Goal: Answer question/provide support

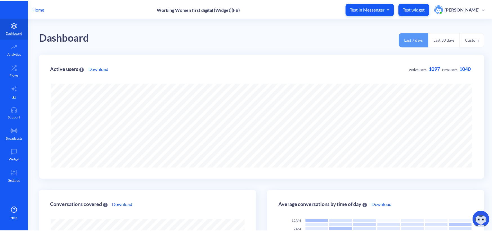
scroll to position [231, 495]
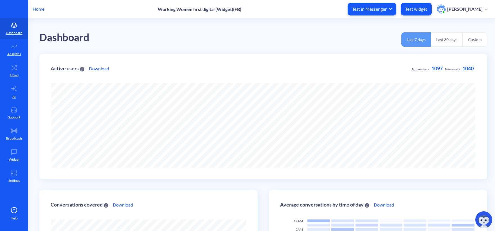
click at [42, 8] on p "Home" at bounding box center [39, 9] width 12 height 7
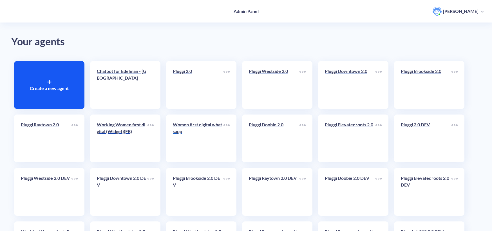
click at [211, 143] on link "Women first digital whatsapp" at bounding box center [198, 138] width 51 height 34
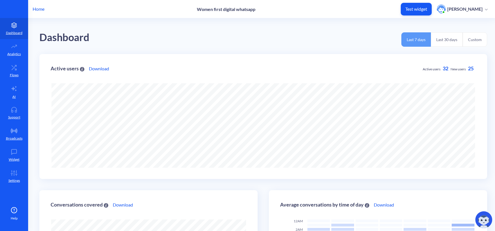
scroll to position [231, 495]
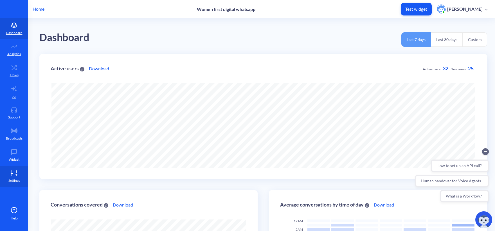
click at [10, 171] on icon at bounding box center [13, 173] width 11 height 6
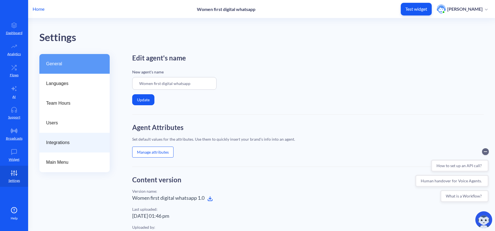
click at [62, 140] on span "Integrations" at bounding box center [72, 142] width 52 height 7
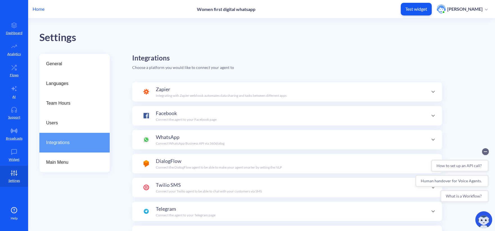
scroll to position [55, 0]
click at [231, 136] on div "WhatsApp Connect WhatsApp Business API via 360dialog" at bounding box center [287, 139] width 288 height 13
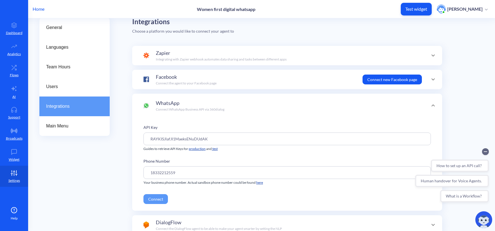
scroll to position [84, 0]
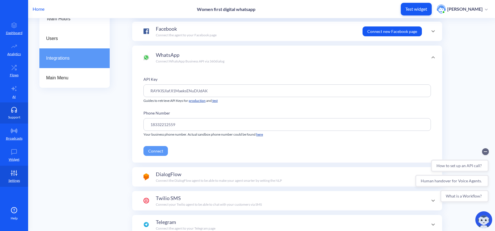
click at [10, 119] on p "Support" at bounding box center [14, 117] width 12 height 5
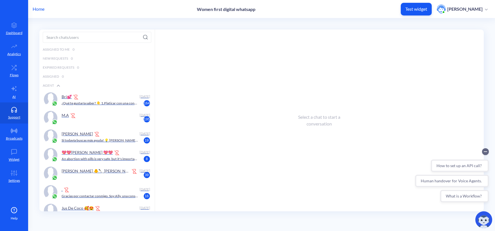
click at [43, 15] on div "Home Women first digital whatsapp Test widget [PERSON_NAME]" at bounding box center [247, 9] width 495 height 18
click at [42, 12] on p "Home" at bounding box center [39, 9] width 12 height 7
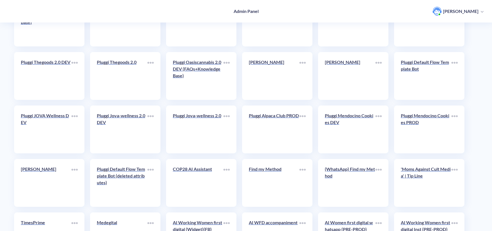
scroll to position [961, 0]
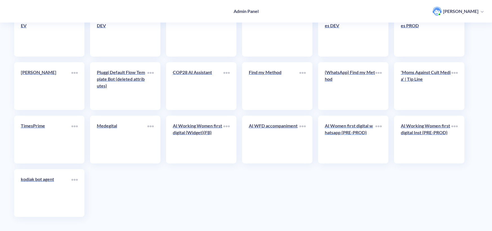
click at [347, 136] on p "AI Women first digital whatsapp (PRE-PROD)" at bounding box center [350, 129] width 51 height 14
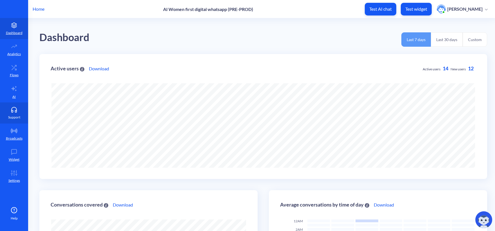
scroll to position [231, 495]
click at [18, 115] on p "Support" at bounding box center [14, 117] width 12 height 5
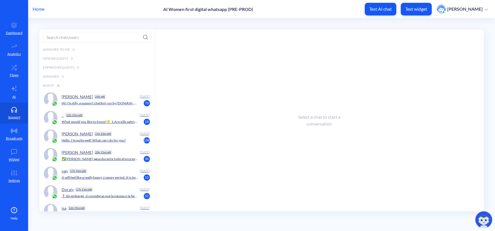
click at [98, 100] on div "[PERSON_NAME] 24h left" at bounding box center [100, 96] width 76 height 8
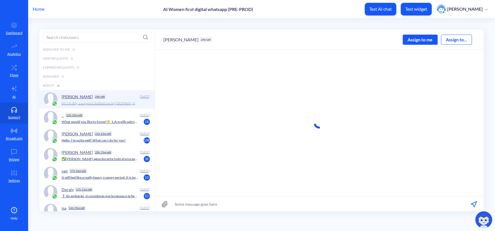
scroll to position [0, 0]
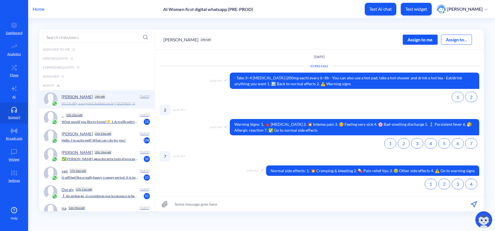
scroll to position [0, 0]
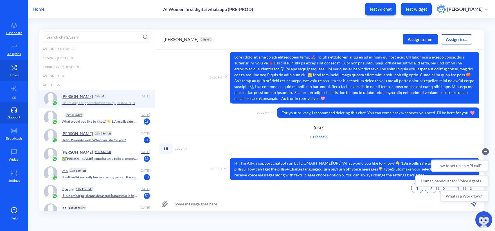
click at [18, 70] on link "Flows" at bounding box center [14, 70] width 28 height 21
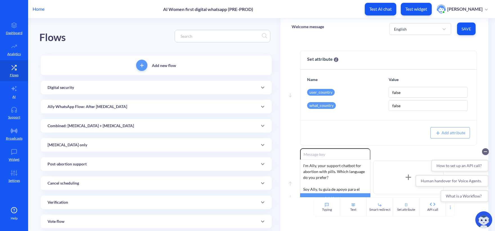
click at [225, 34] on input at bounding box center [220, 36] width 84 height 6
paste input "receive secure reminders from me in the WhatsApp chat you just verified"
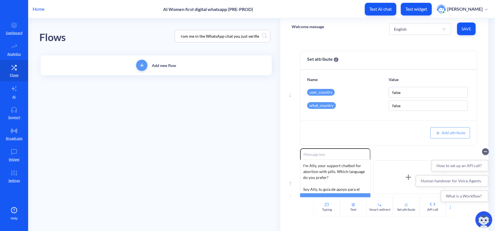
type input "receive secure reminders from me in the WhatsApp chat you just verified"
click at [140, 37] on div "Flows receive secure reminders from me in the WhatsApp chat you just verified" at bounding box center [156, 36] width 234 height 36
click at [173, 96] on div "Add new flow Verification Add a new atom WhatsApp flow: All set" at bounding box center [156, 77] width 234 height 47
click at [168, 87] on div "Verification" at bounding box center [157, 88] width 218 height 6
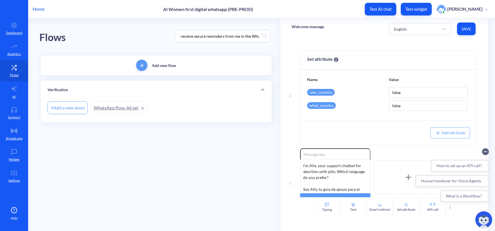
click at [121, 106] on link "WhatsApp flow: All set" at bounding box center [119, 107] width 57 height 13
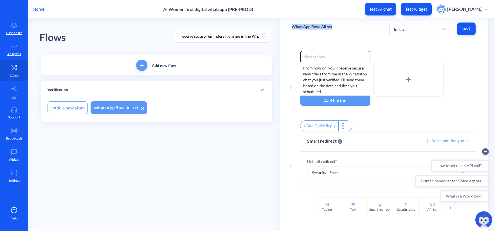
drag, startPoint x: 343, startPoint y: 27, endPoint x: 290, endPoint y: 30, distance: 52.7
click at [290, 30] on div "WhatsApp flow: All set English Save" at bounding box center [385, 28] width 208 height 21
copy p "WhatsApp flow: All set"
click at [17, 116] on p "Support" at bounding box center [14, 117] width 12 height 5
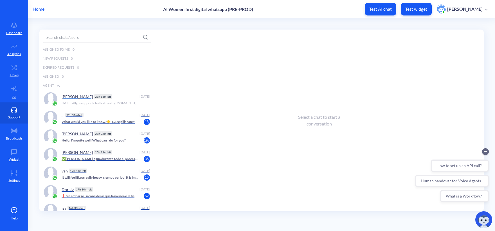
click at [73, 105] on p "Hi! I'm Ally, a support chatbot run by howtouseabortionpill.org/ What would you…" at bounding box center [100, 103] width 77 height 5
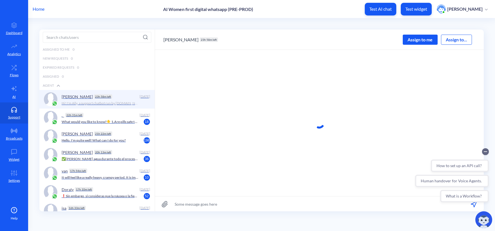
scroll to position [0, 0]
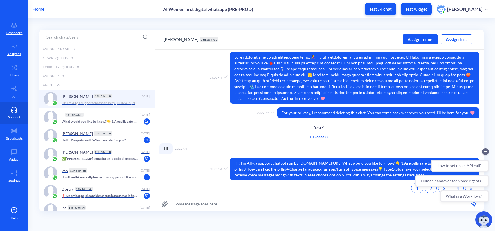
click at [417, 40] on div "Assign to me" at bounding box center [420, 39] width 35 height 10
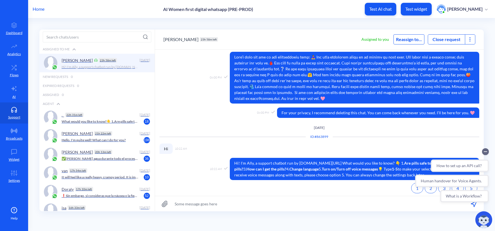
scroll to position [477, 0]
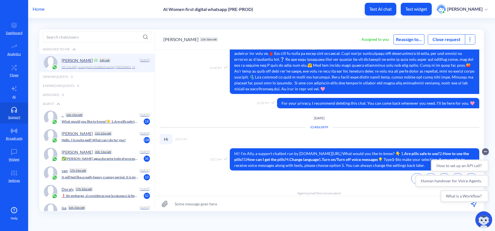
click at [477, 39] on div "Olga 23h 58m left Assigned to you Reassign to... Close request" at bounding box center [319, 39] width 329 height 20
click at [470, 39] on icon at bounding box center [470, 39] width 1 height 1
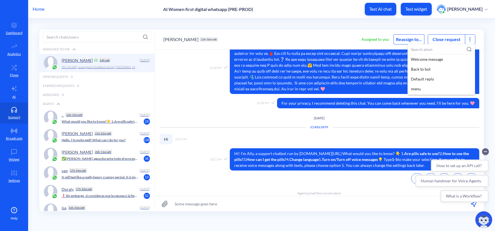
click at [436, 53] on input at bounding box center [442, 49] width 68 height 10
paste input "WhatsApp flow: All set"
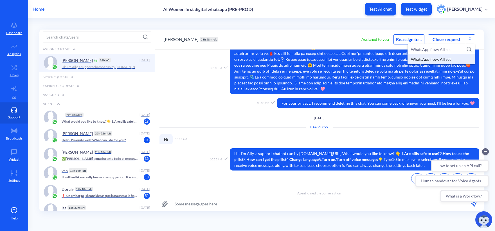
type input "WhatsApp flow: All set"
click at [434, 58] on div "WhatsApp flow: All set" at bounding box center [442, 59] width 68 height 10
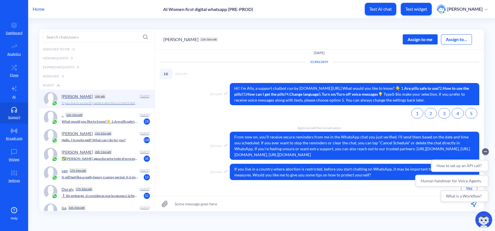
scroll to position [551, 0]
